Goal: Check status

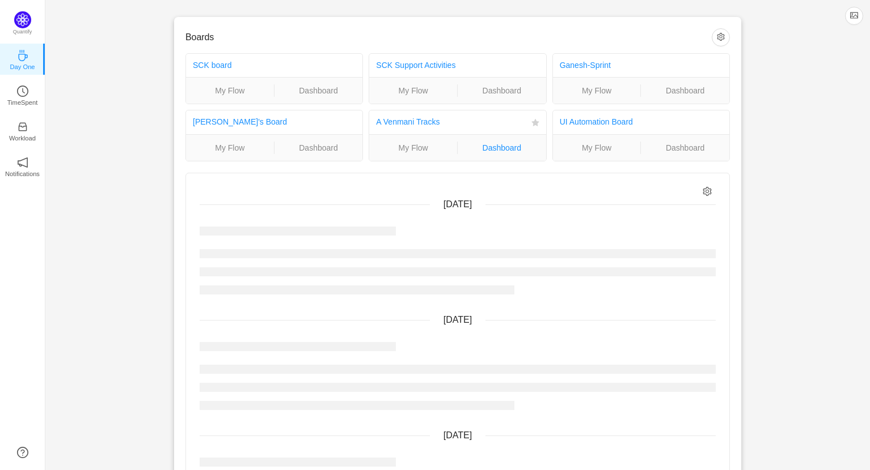
click at [502, 146] on link "Dashboard" at bounding box center [501, 148] width 88 height 12
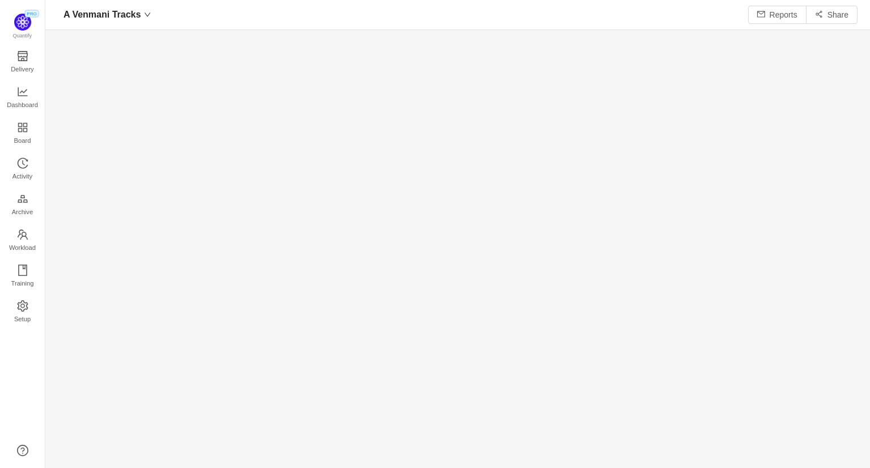
scroll to position [6, 5]
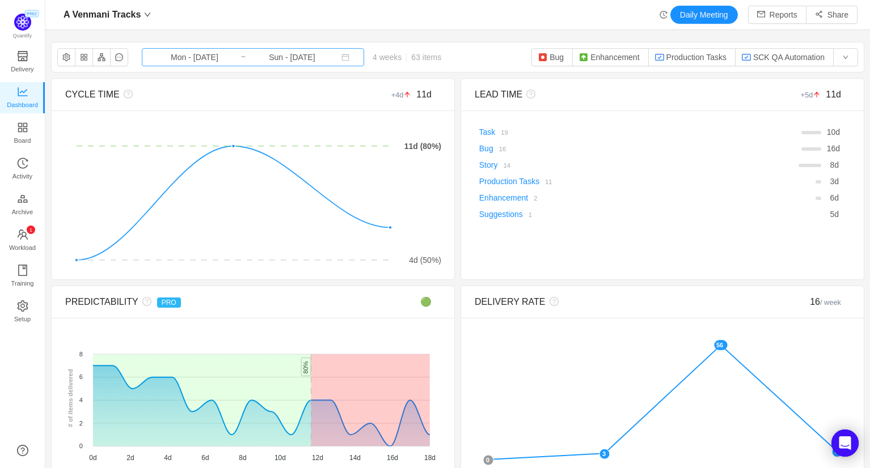
click at [189, 55] on input "Mon - [DATE]" at bounding box center [195, 57] width 92 height 12
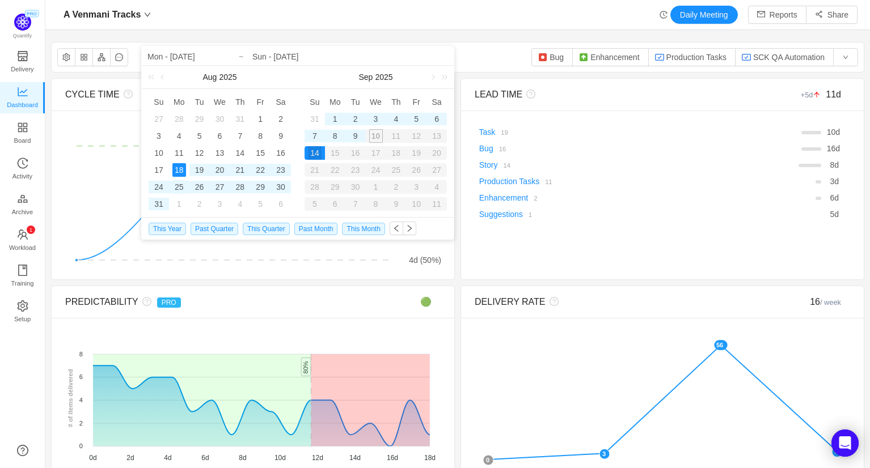
click at [180, 188] on div "25" at bounding box center [179, 187] width 14 height 14
click at [419, 117] on div "5" at bounding box center [416, 119] width 14 height 14
type input "Mon - Aug 25, 2025"
type input "Fri - Sep 05, 2025"
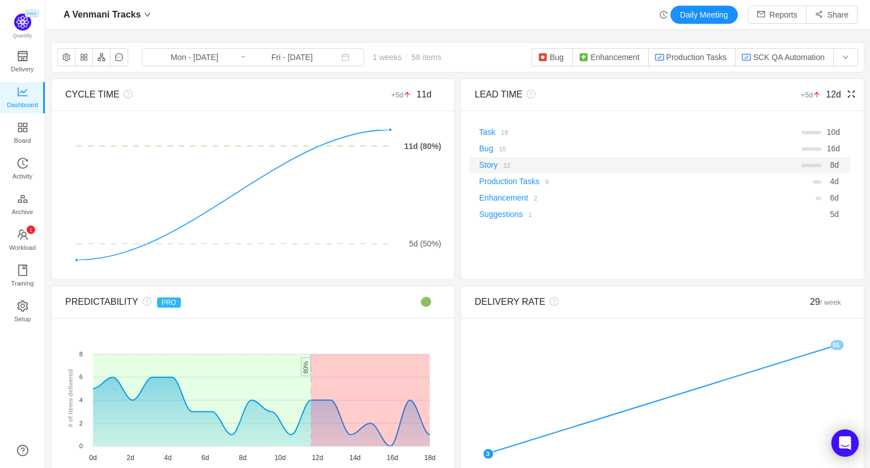
click at [508, 163] on small "12" at bounding box center [506, 165] width 7 height 7
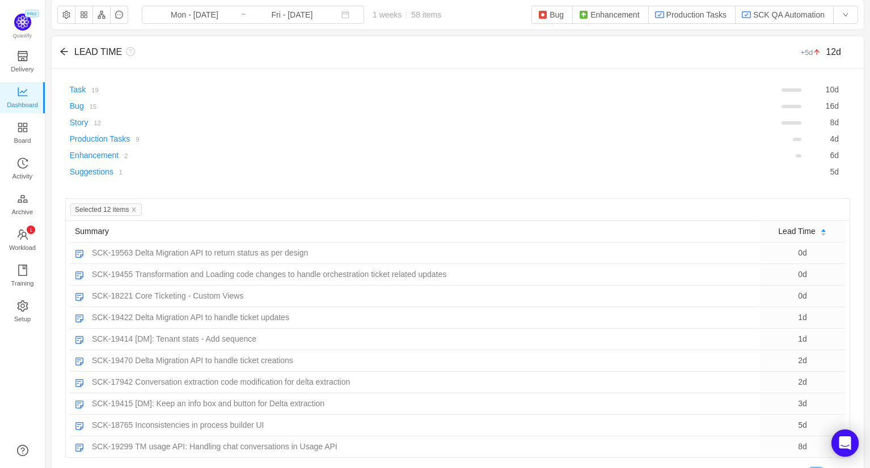
scroll to position [52, 0]
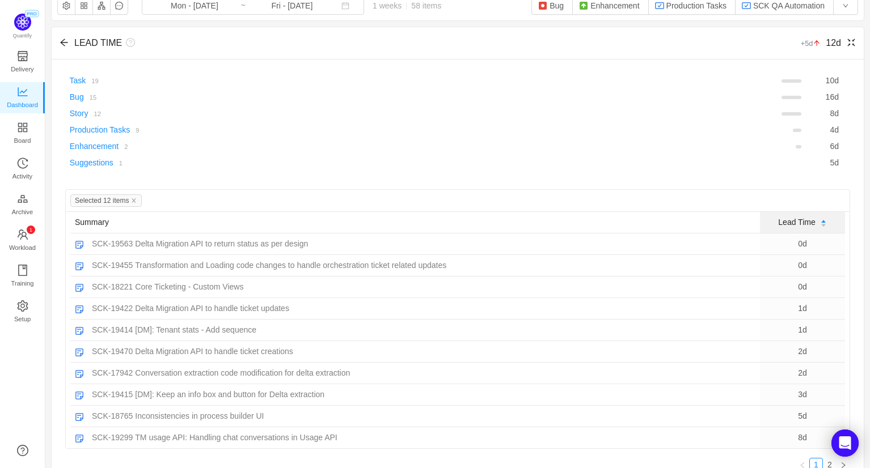
click at [824, 218] on icon "icon: caret-up" at bounding box center [823, 221] width 6 height 6
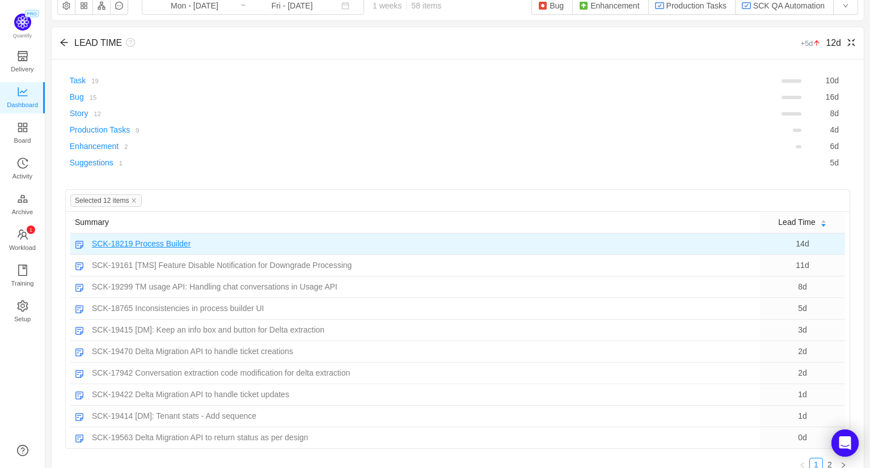
click at [122, 241] on span "SCK-18219" at bounding box center [112, 244] width 41 height 12
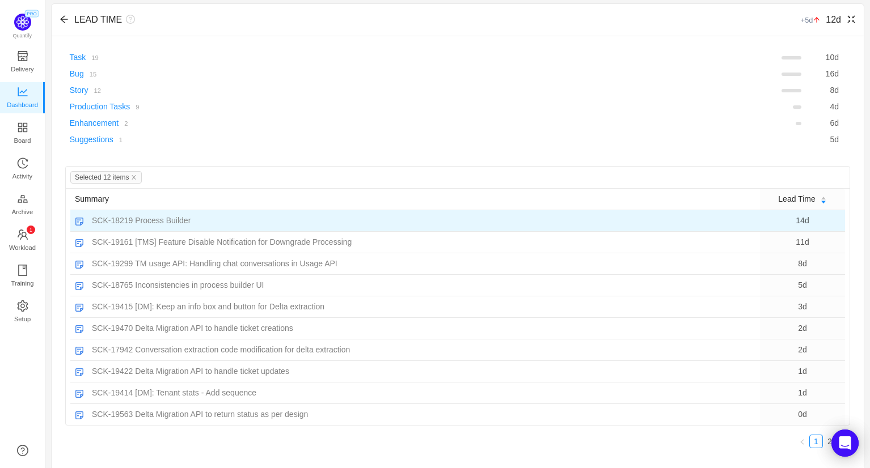
scroll to position [77, 0]
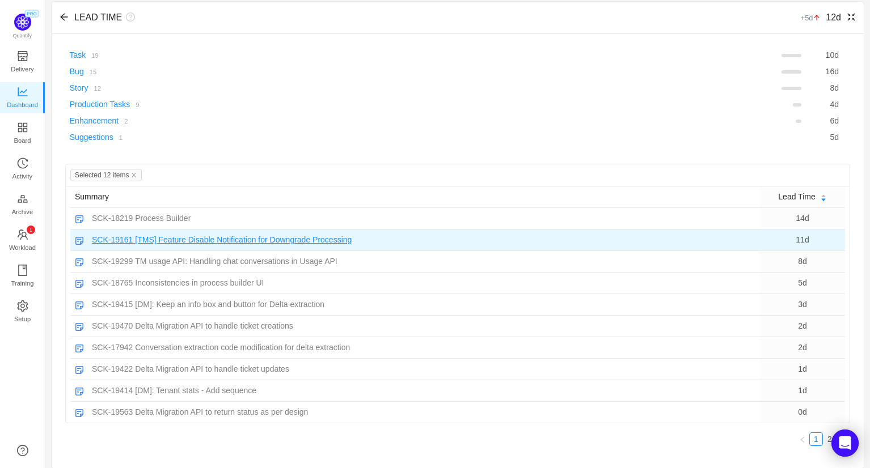
click at [122, 238] on span "SCK-19161" at bounding box center [112, 240] width 41 height 12
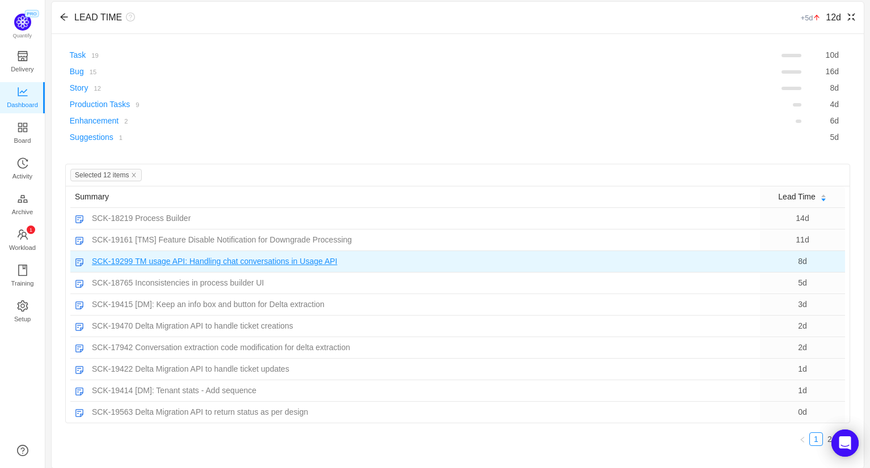
click at [114, 258] on span "SCK-19299" at bounding box center [112, 262] width 41 height 12
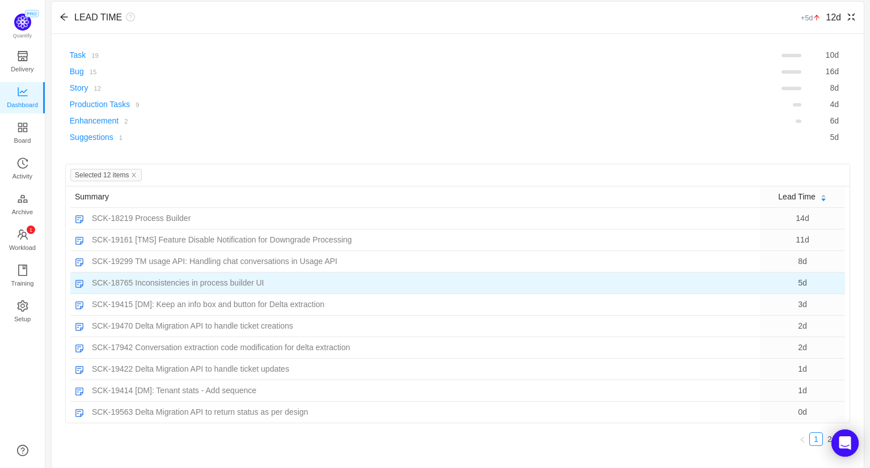
scroll to position [0, 0]
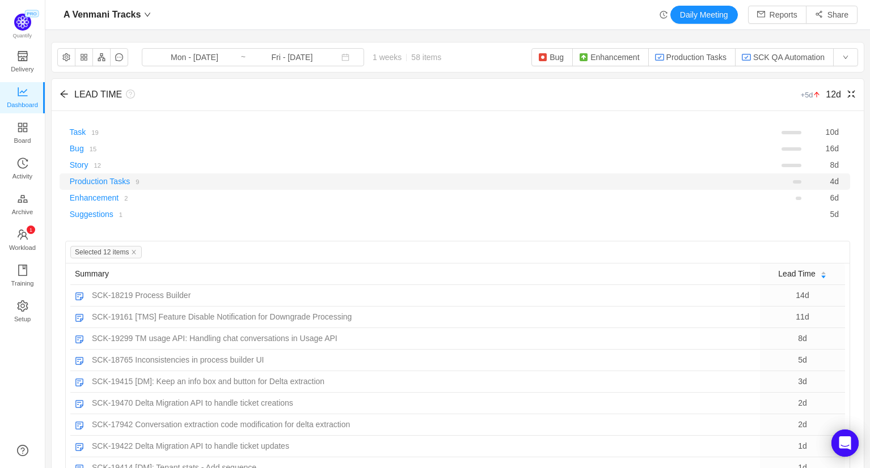
click at [139, 181] on small "9" at bounding box center [136, 182] width 3 height 7
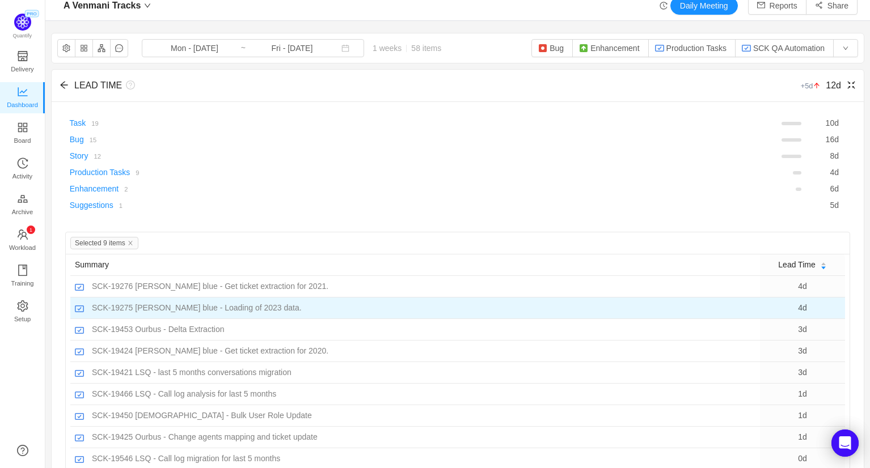
scroll to position [26, 0]
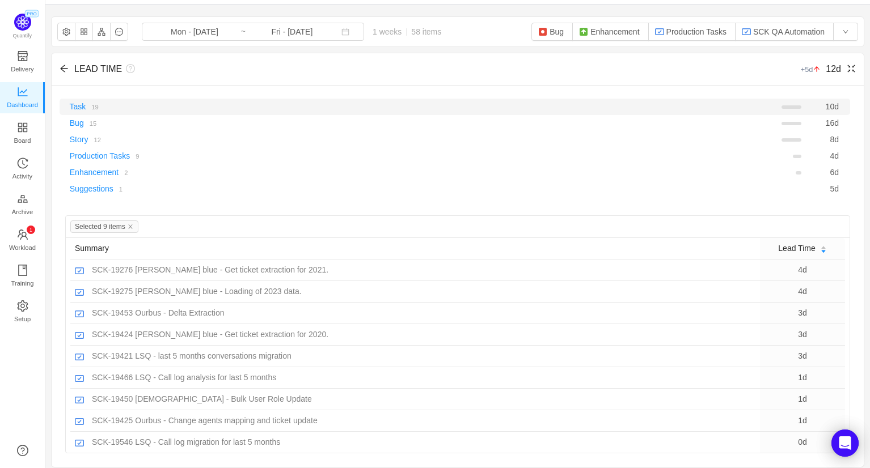
click at [96, 107] on small "19" at bounding box center [94, 107] width 7 height 7
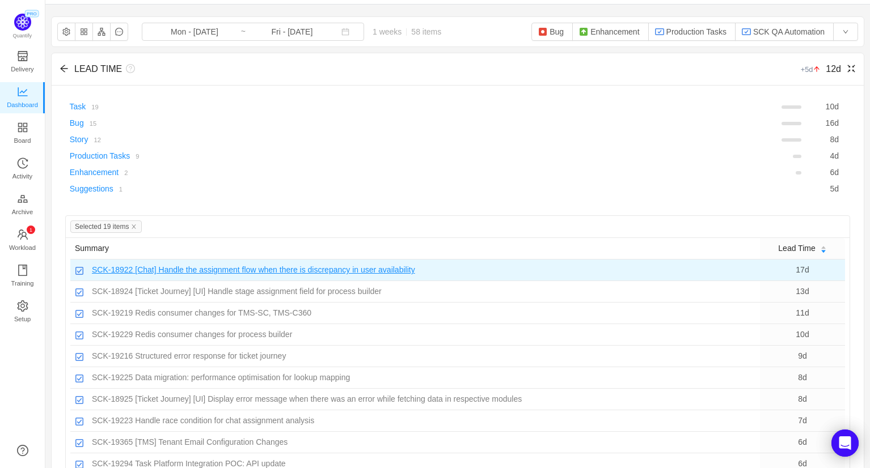
click at [108, 267] on span "SCK-18922" at bounding box center [112, 270] width 41 height 12
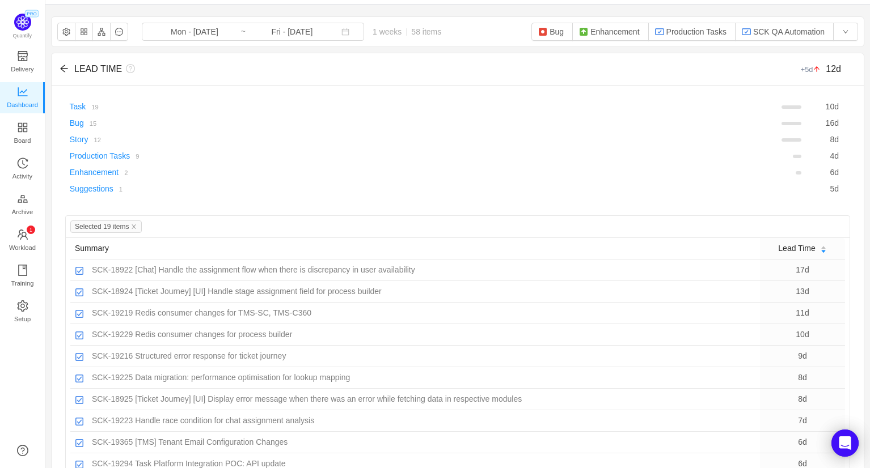
click at [488, 28] on div "A Venmani Tracks Mon - Aug 25, 2025 ~ Fri - Sep 05, 2025 1 weeks 58 items Bug E…" at bounding box center [458, 31] width 812 height 29
